Goal: Task Accomplishment & Management: Complete application form

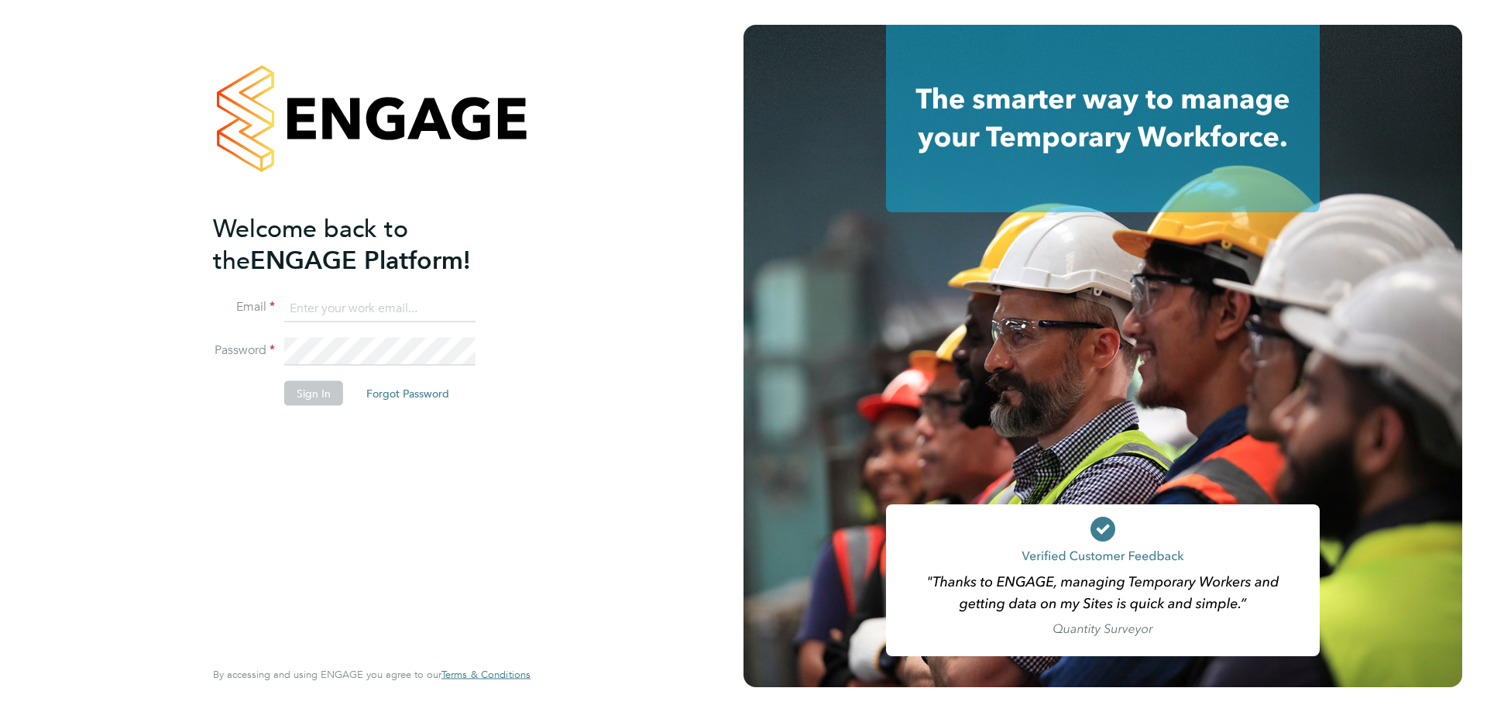
type input "resourceteam@tss.uk.com"
click at [221, 381] on li "Sign In Forgot Password" at bounding box center [364, 400] width 302 height 40
click at [319, 387] on button "Sign In" at bounding box center [313, 392] width 59 height 25
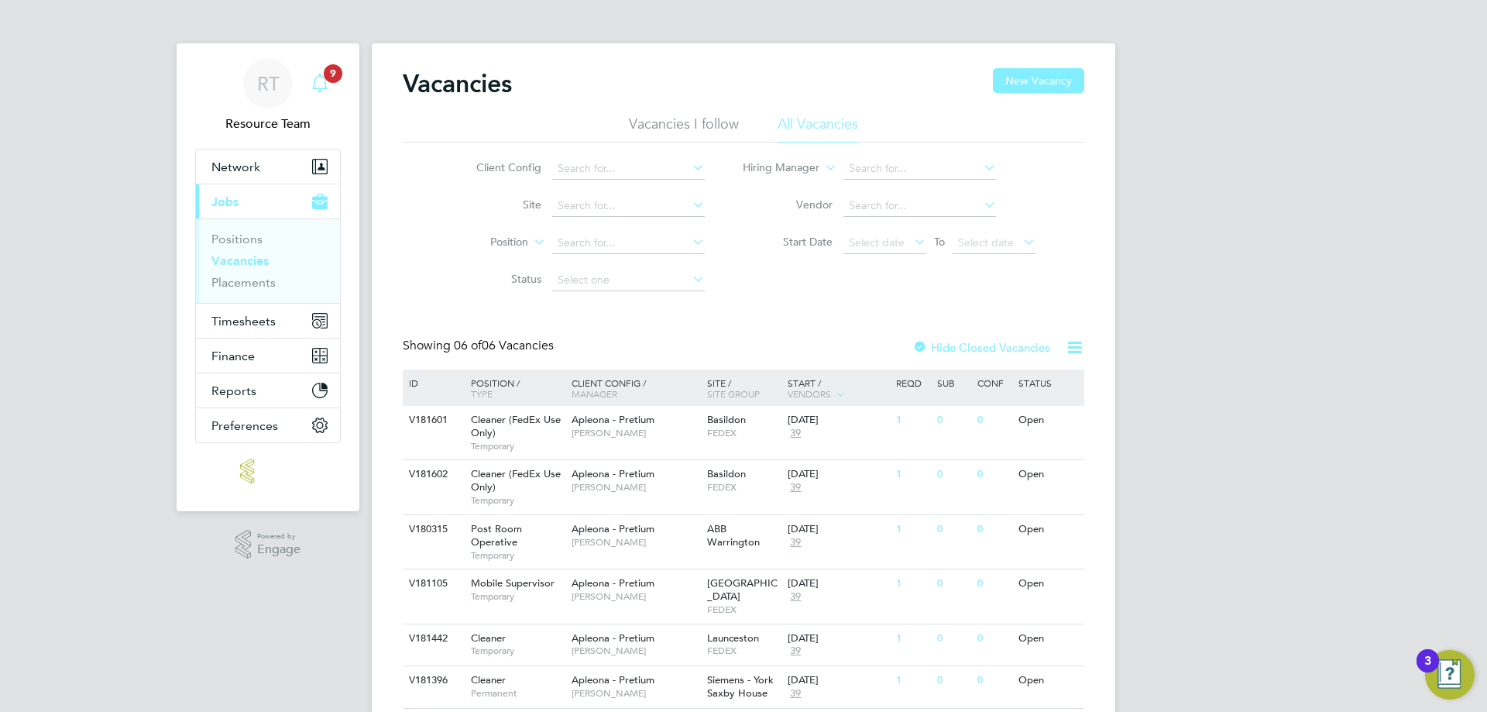
click at [322, 78] on icon "Main navigation" at bounding box center [320, 83] width 19 height 19
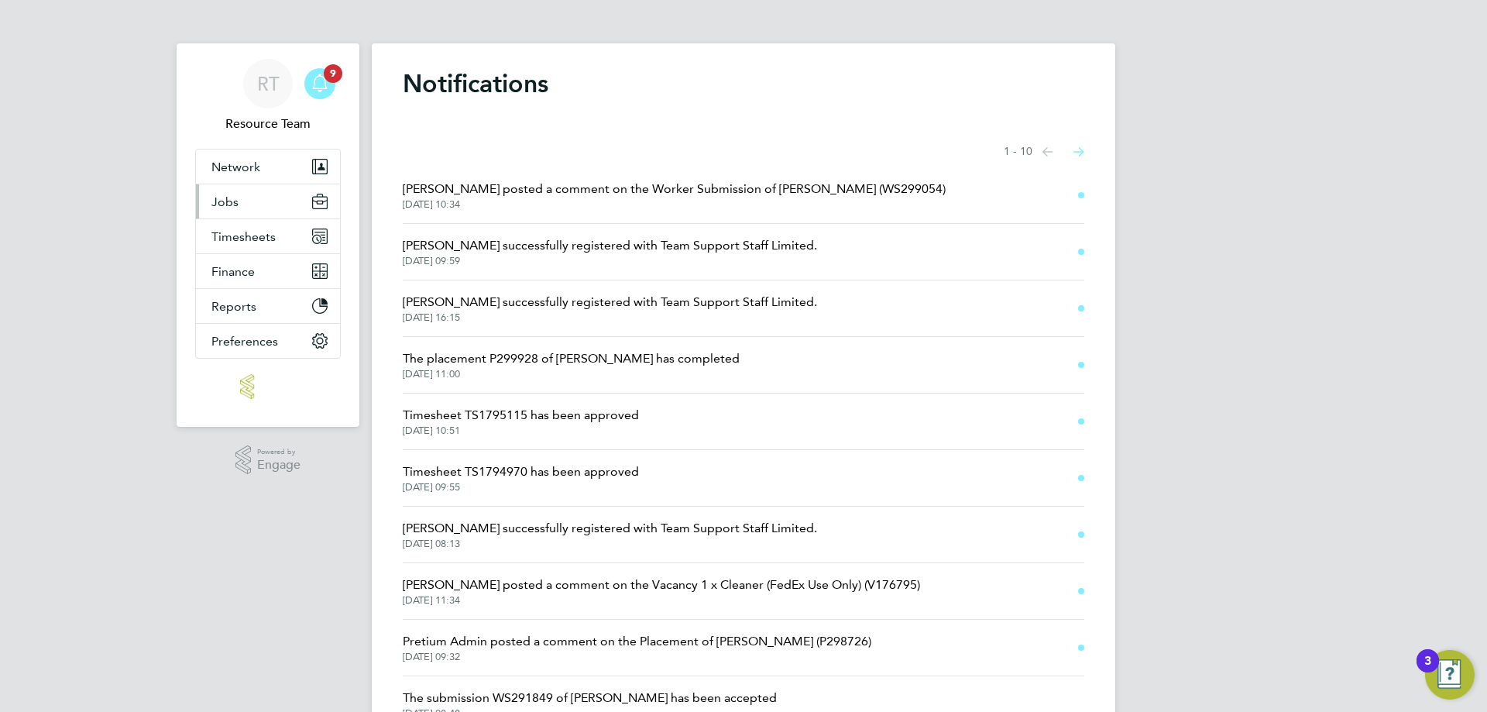
click at [226, 197] on span "Jobs" at bounding box center [224, 201] width 27 height 15
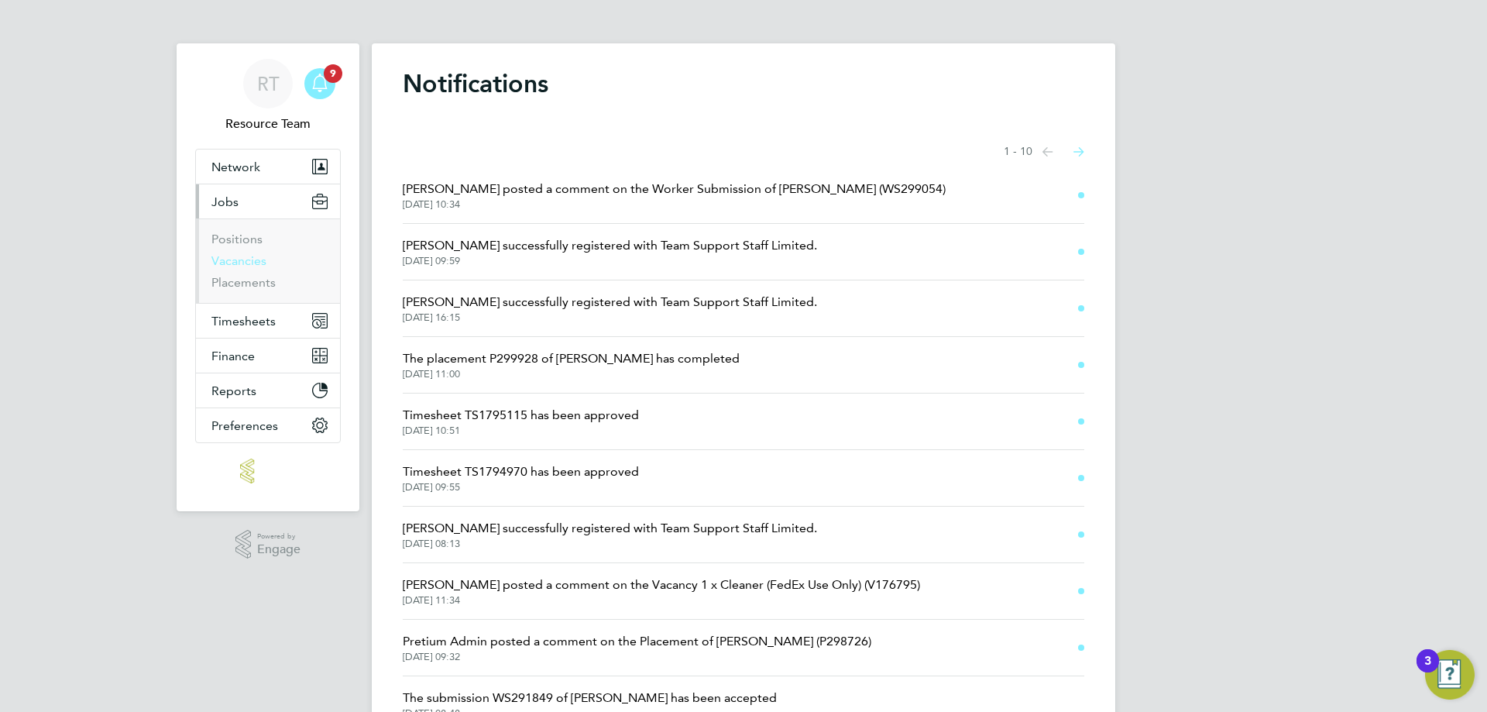
click at [258, 263] on link "Vacancies" at bounding box center [238, 260] width 55 height 15
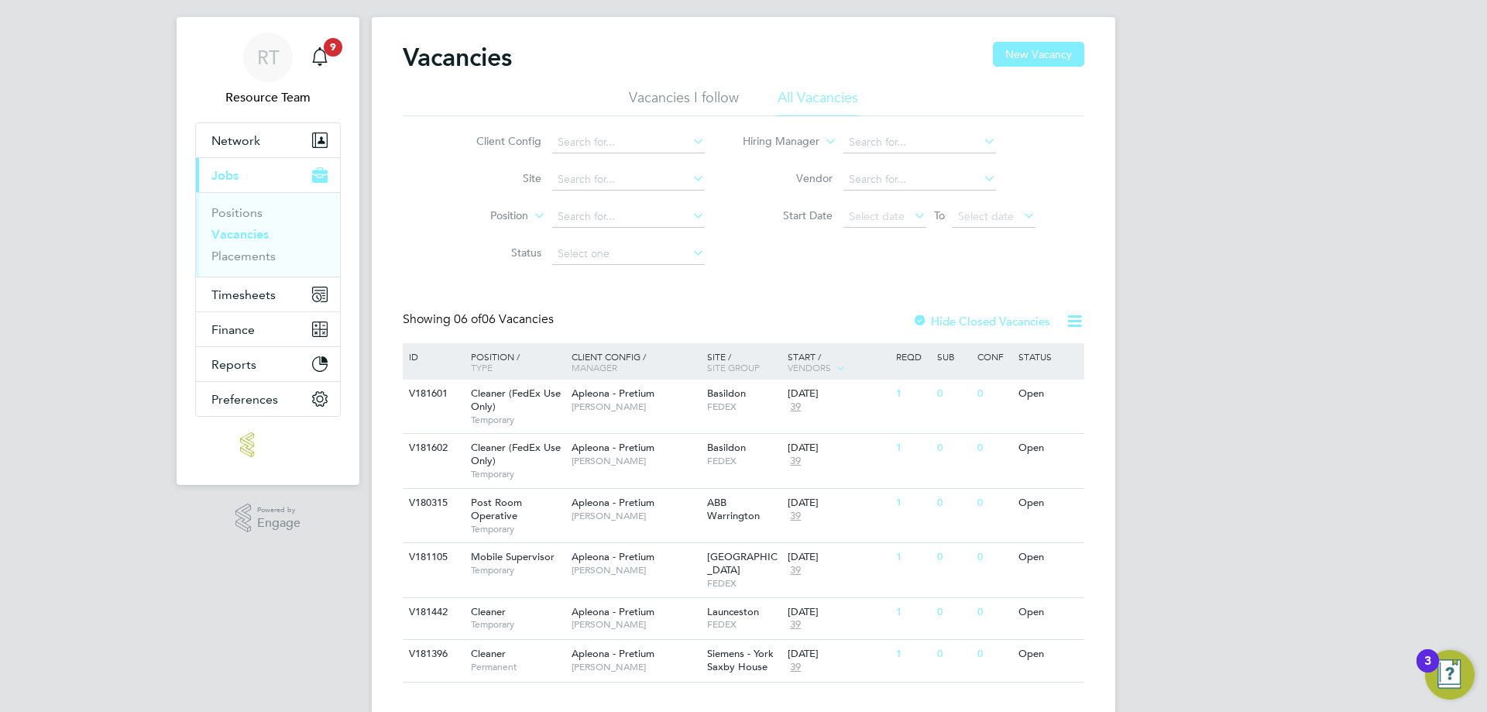
scroll to position [40, 0]
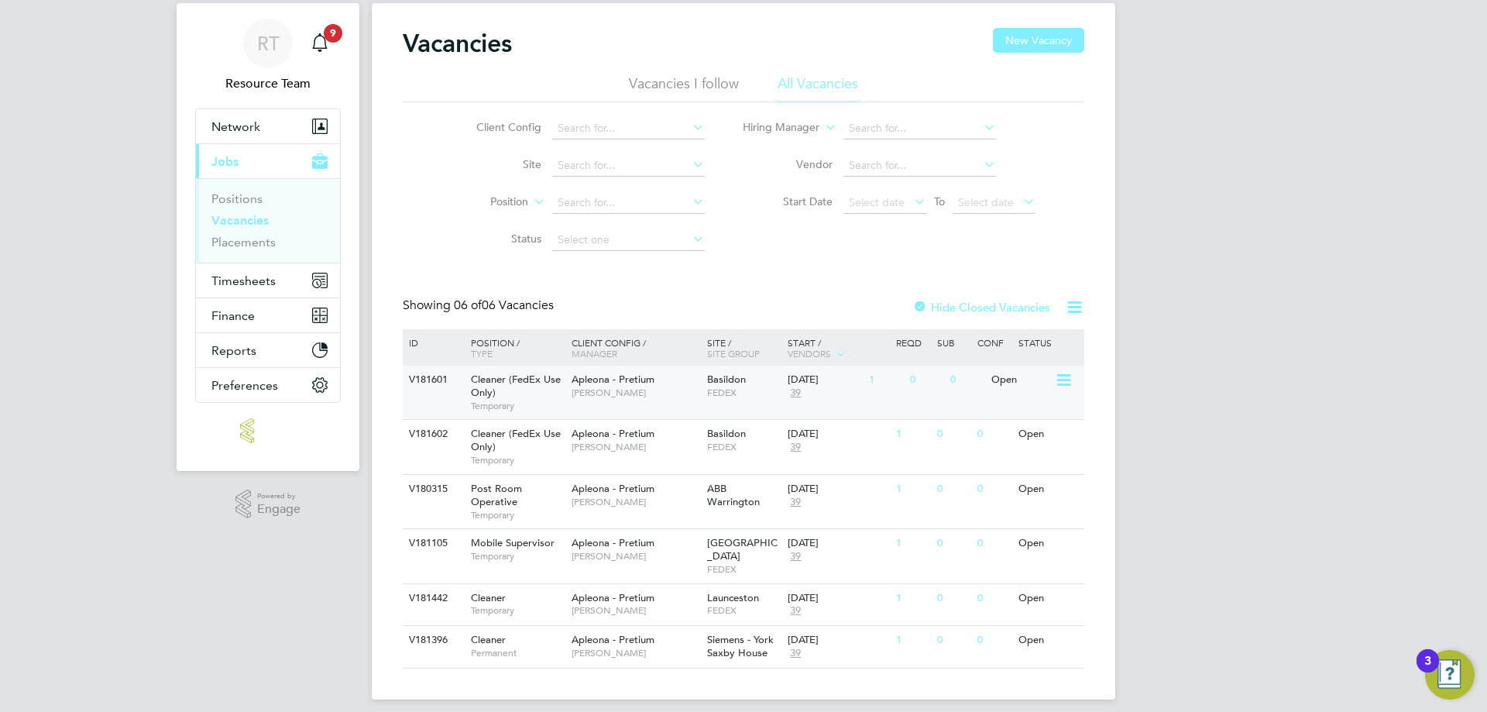
click at [762, 383] on div "Basildon FEDEX" at bounding box center [743, 386] width 81 height 40
click at [654, 424] on div "Apleona - Pretium [PERSON_NAME]" at bounding box center [636, 440] width 136 height 40
